Goal: Information Seeking & Learning: Learn about a topic

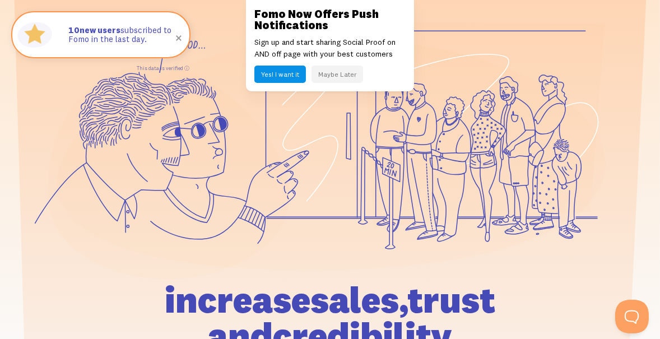
scroll to position [90, 0]
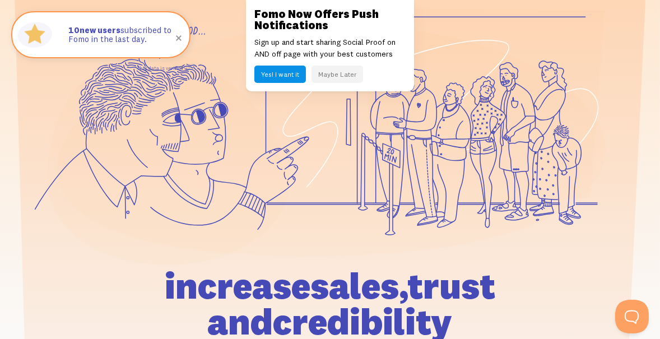
drag, startPoint x: 333, startPoint y: 90, endPoint x: 265, endPoint y: 141, distance: 84.8
click at [265, 141] on icon at bounding box center [168, 158] width 241 height 214
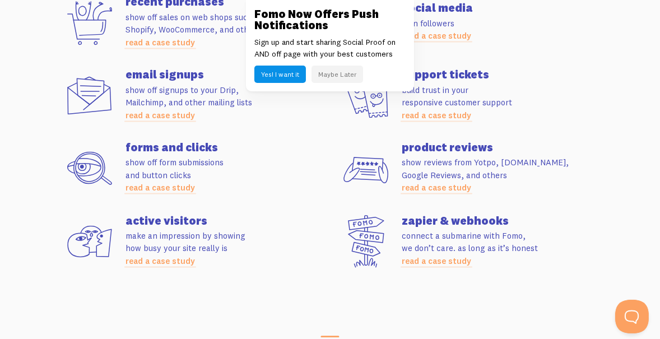
scroll to position [3013, 0]
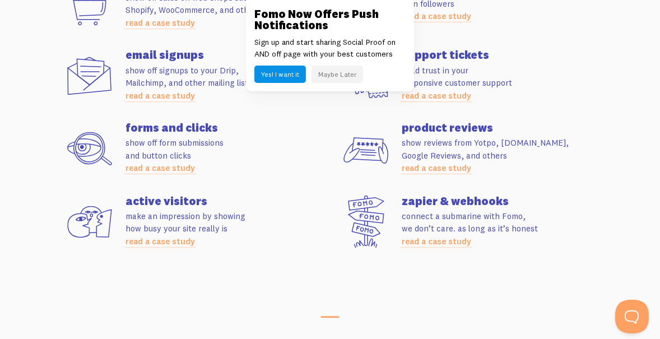
click at [258, 196] on h4 "active visitors" at bounding box center [227, 200] width 204 height 11
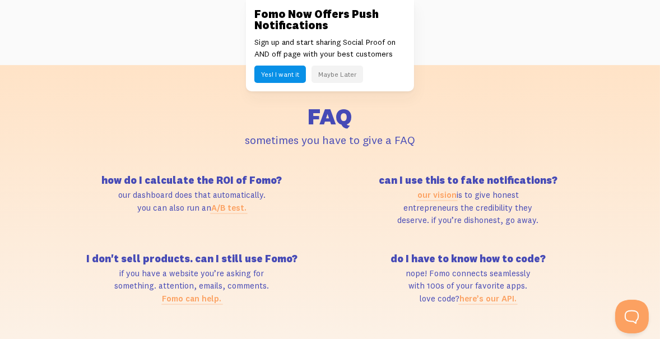
scroll to position [4443, 0]
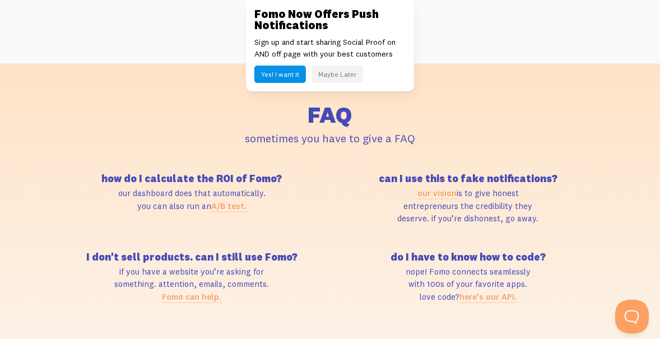
click at [344, 239] on div "how do I calculate the ROI of Fomo? our dashboard does that automatically. you …" at bounding box center [330, 252] width 552 height 156
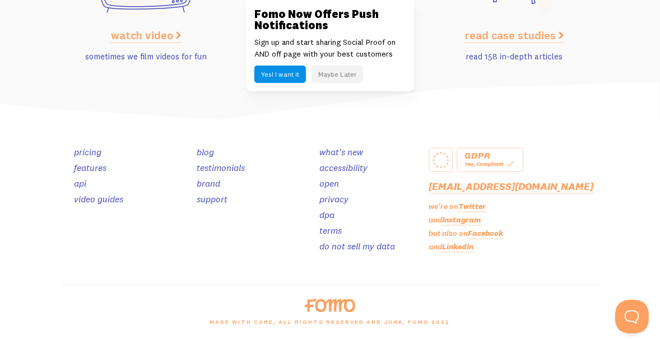
scroll to position [5345, 0]
click at [113, 201] on link "video guides" at bounding box center [98, 198] width 49 height 11
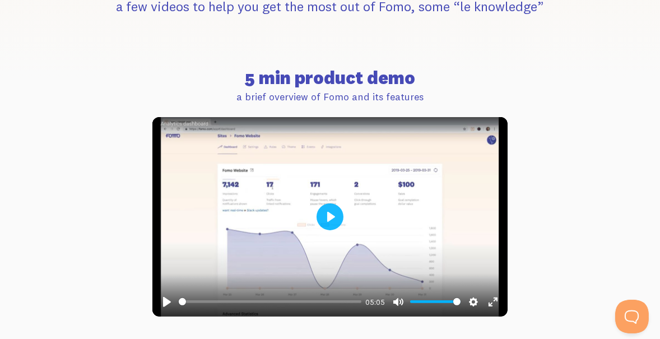
scroll to position [371, 0]
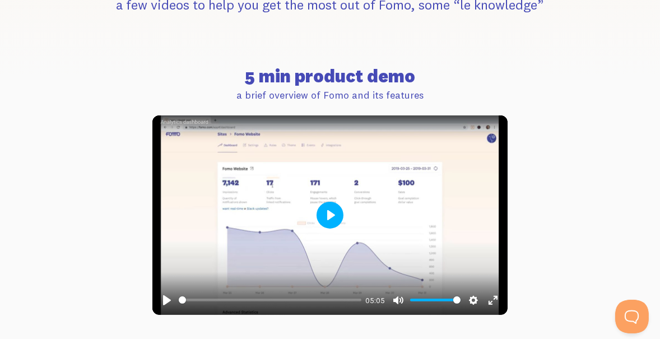
click at [333, 217] on button "Play" at bounding box center [329, 215] width 27 height 27
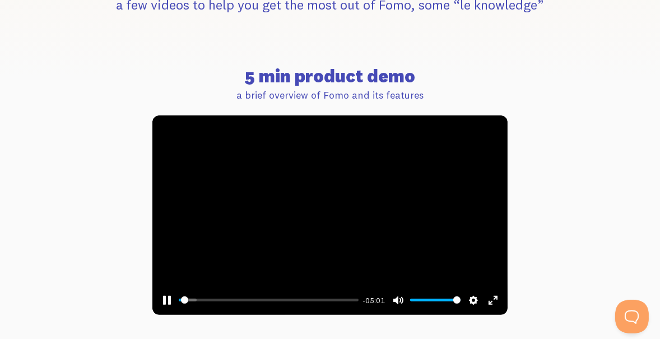
type input "1.27"
type input "0.4"
type input "1.32"
type input "0.4"
click at [432, 300] on input "Volume" at bounding box center [435, 300] width 50 height 11
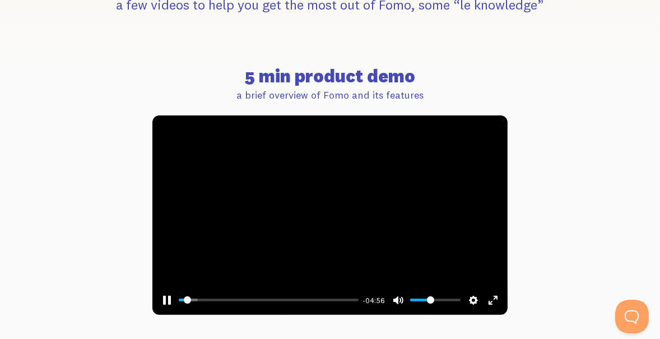
type input "2.76"
type input "0.5"
type input "2.84"
type input "0.5"
click at [436, 298] on input "Volume" at bounding box center [435, 300] width 50 height 11
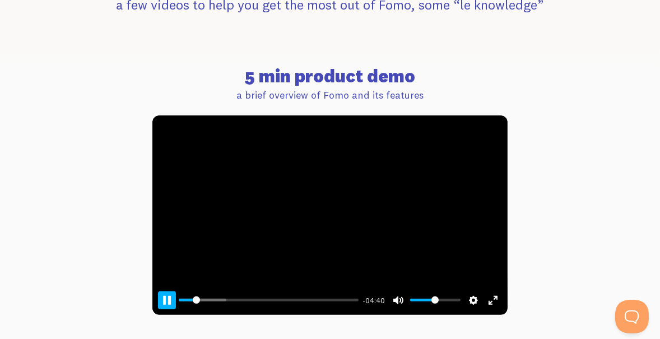
click at [171, 307] on button "Pause Play" at bounding box center [167, 300] width 18 height 18
click at [333, 218] on button "Play" at bounding box center [329, 215] width 27 height 27
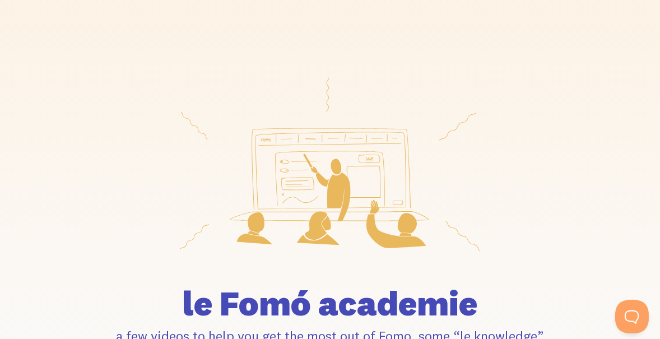
scroll to position [0, 0]
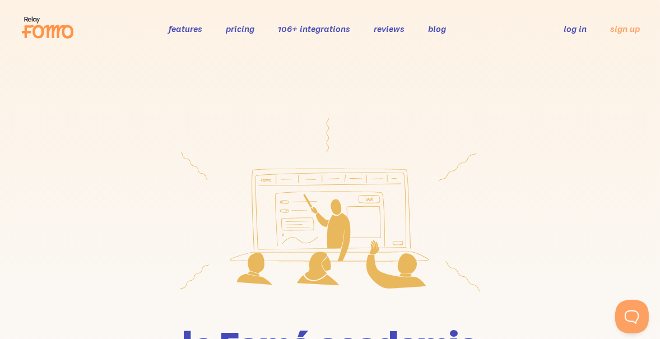
click at [189, 29] on link "features" at bounding box center [186, 28] width 34 height 11
type input "44.39"
